Goal: Information Seeking & Learning: Compare options

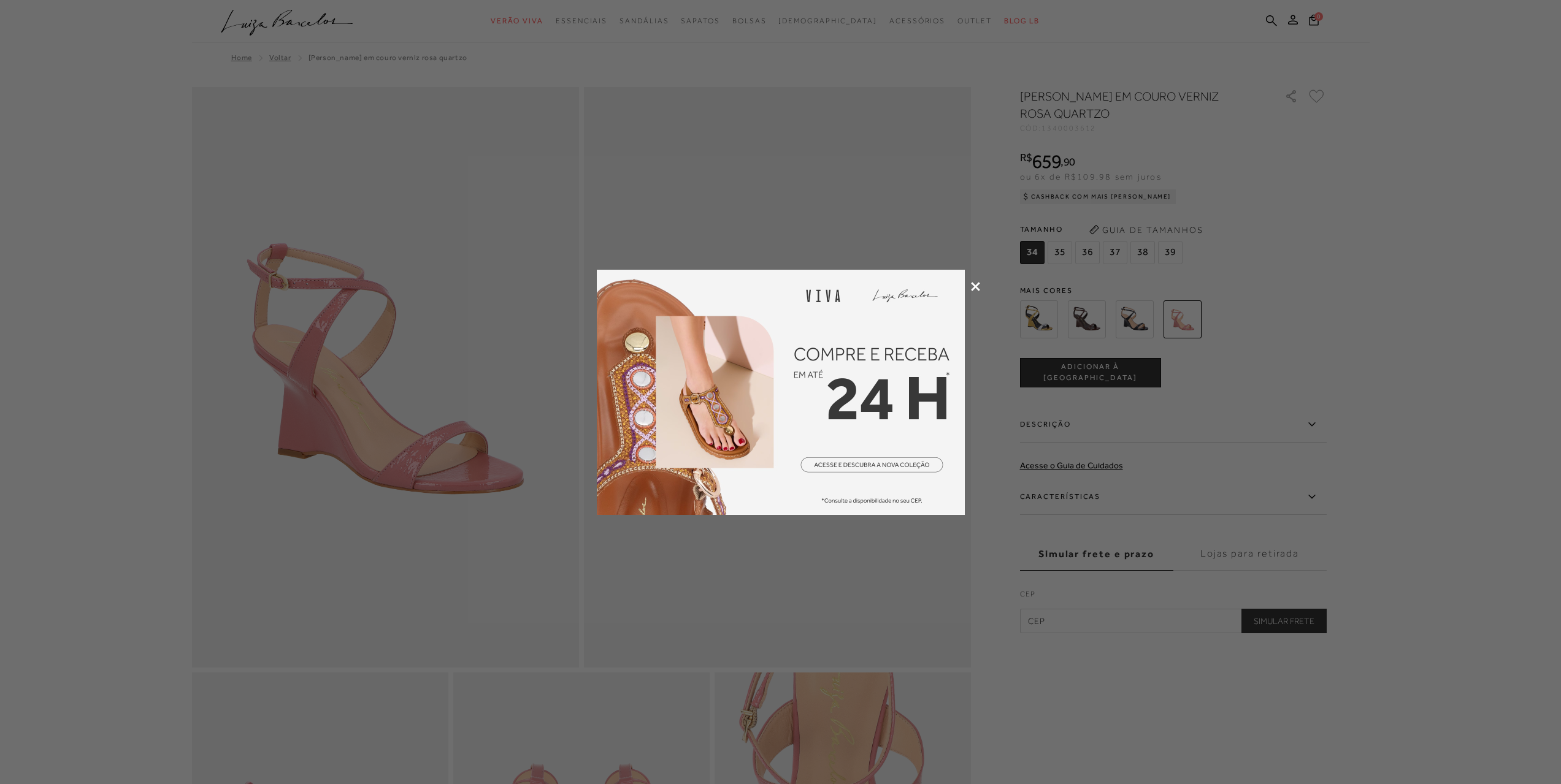
click at [977, 282] on icon at bounding box center [975, 286] width 9 height 9
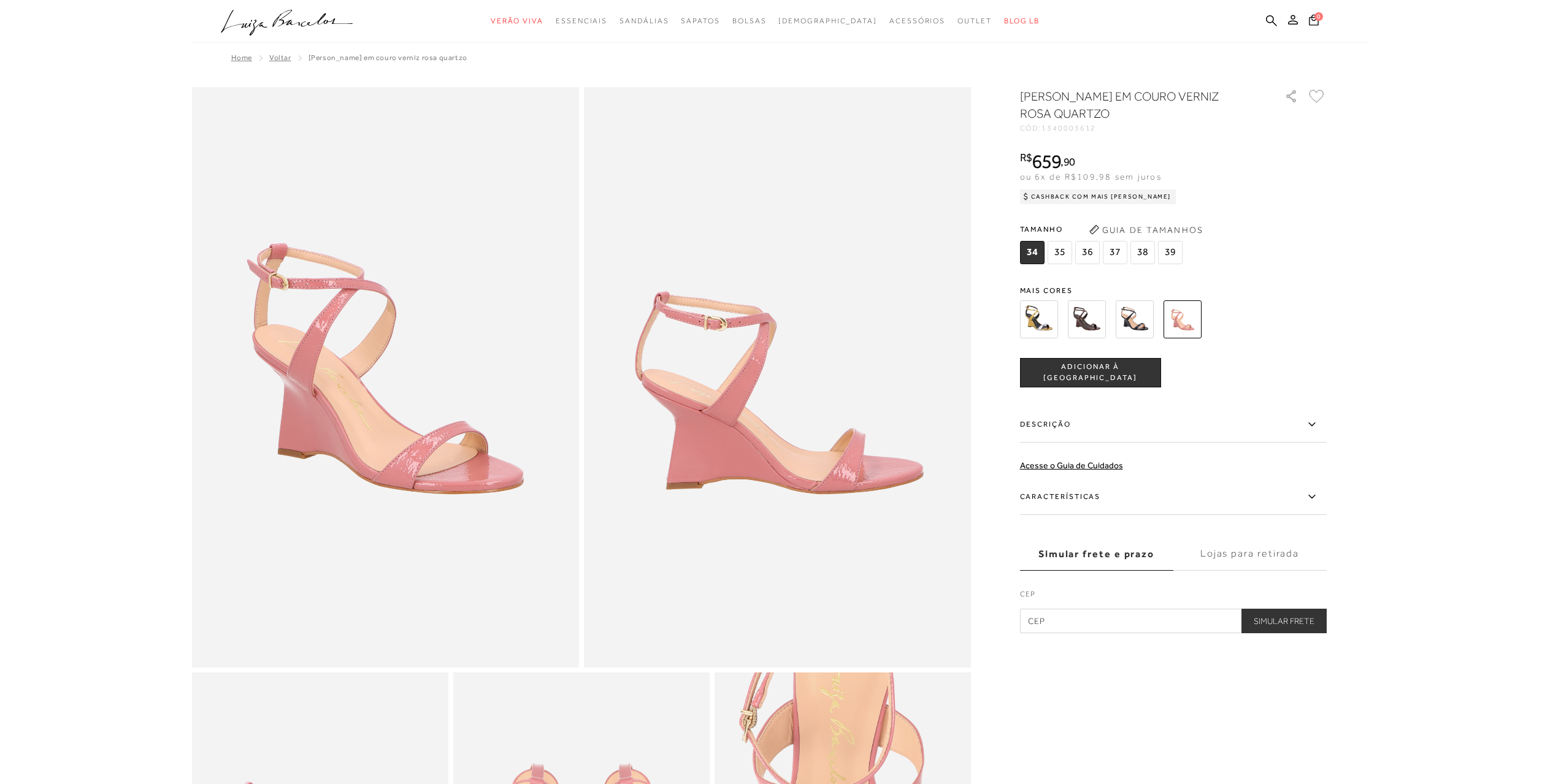
click at [1145, 317] on img at bounding box center [1134, 319] width 38 height 38
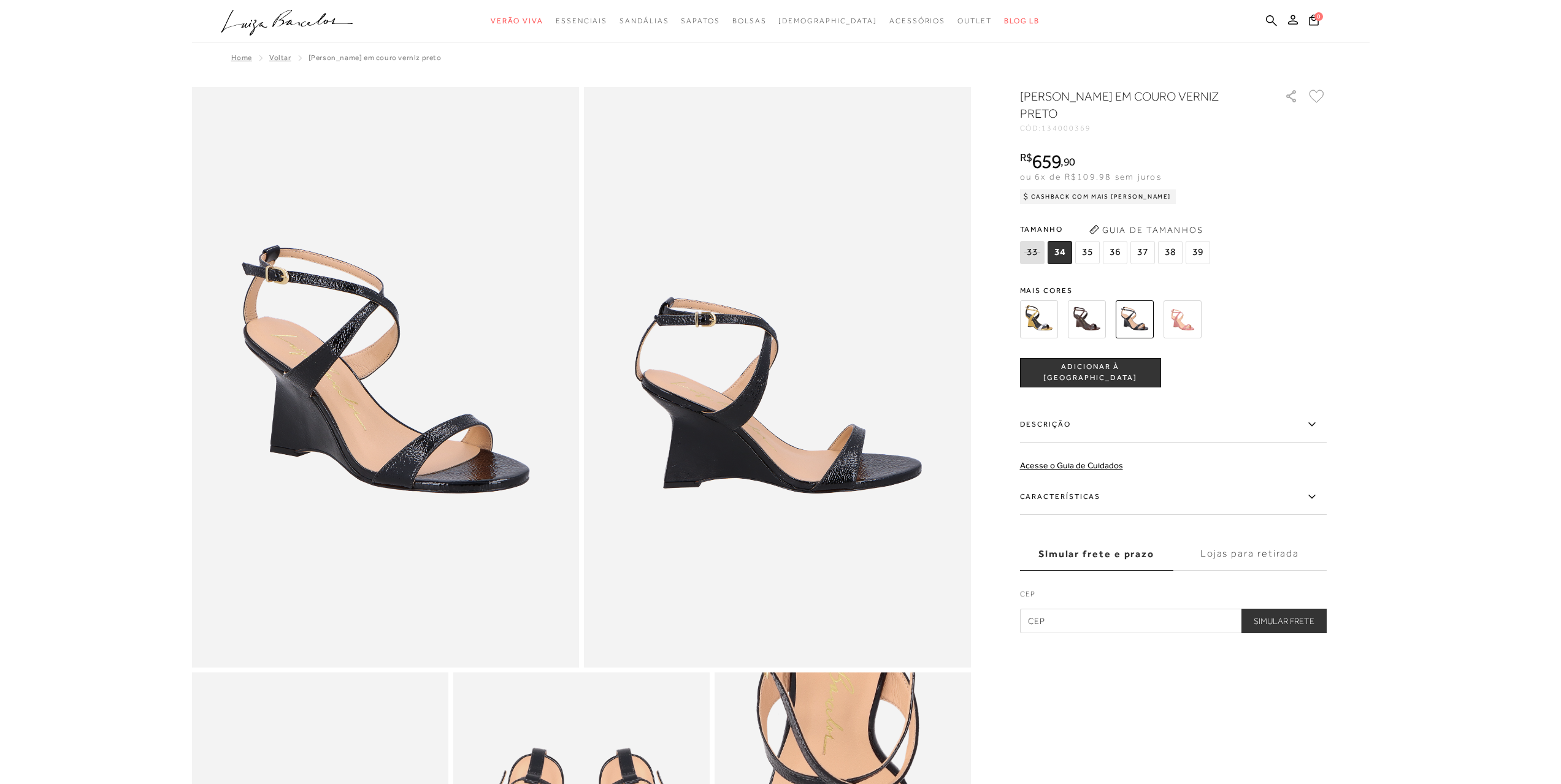
click at [1080, 312] on img at bounding box center [1086, 319] width 38 height 38
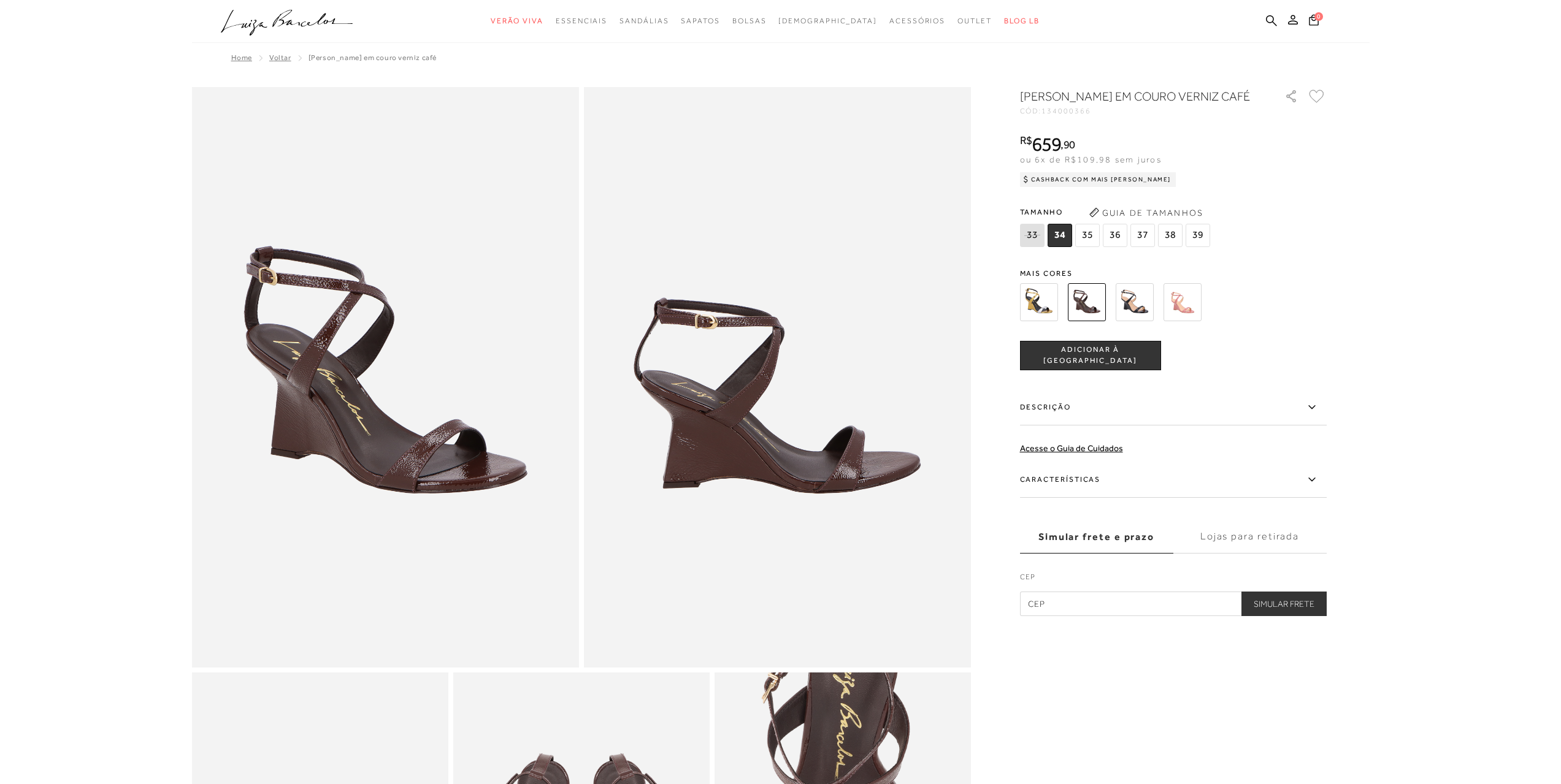
click at [1037, 319] on img at bounding box center [1038, 302] width 38 height 38
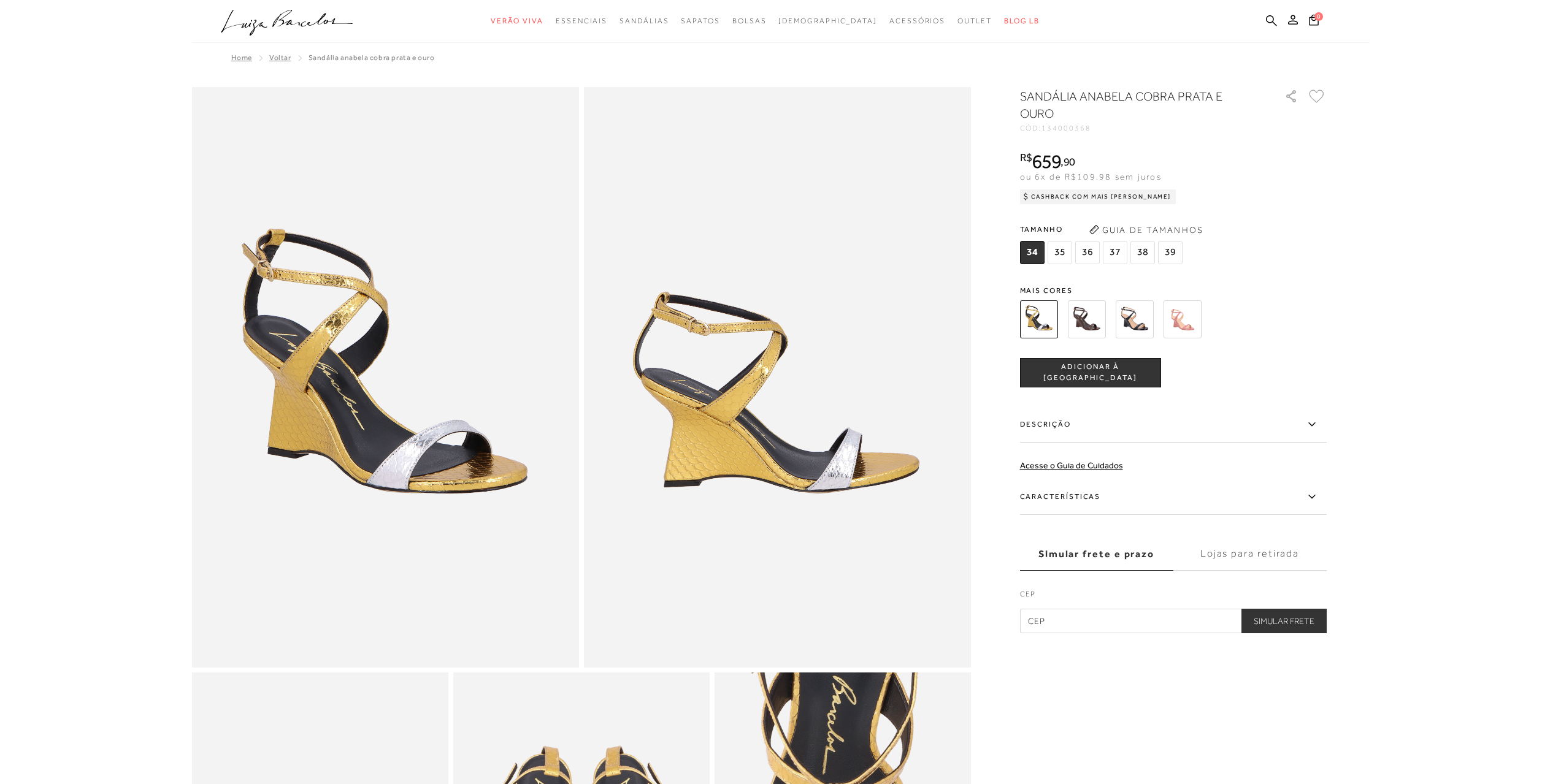
click at [1185, 317] on img at bounding box center [1182, 319] width 38 height 38
